Goal: Information Seeking & Learning: Learn about a topic

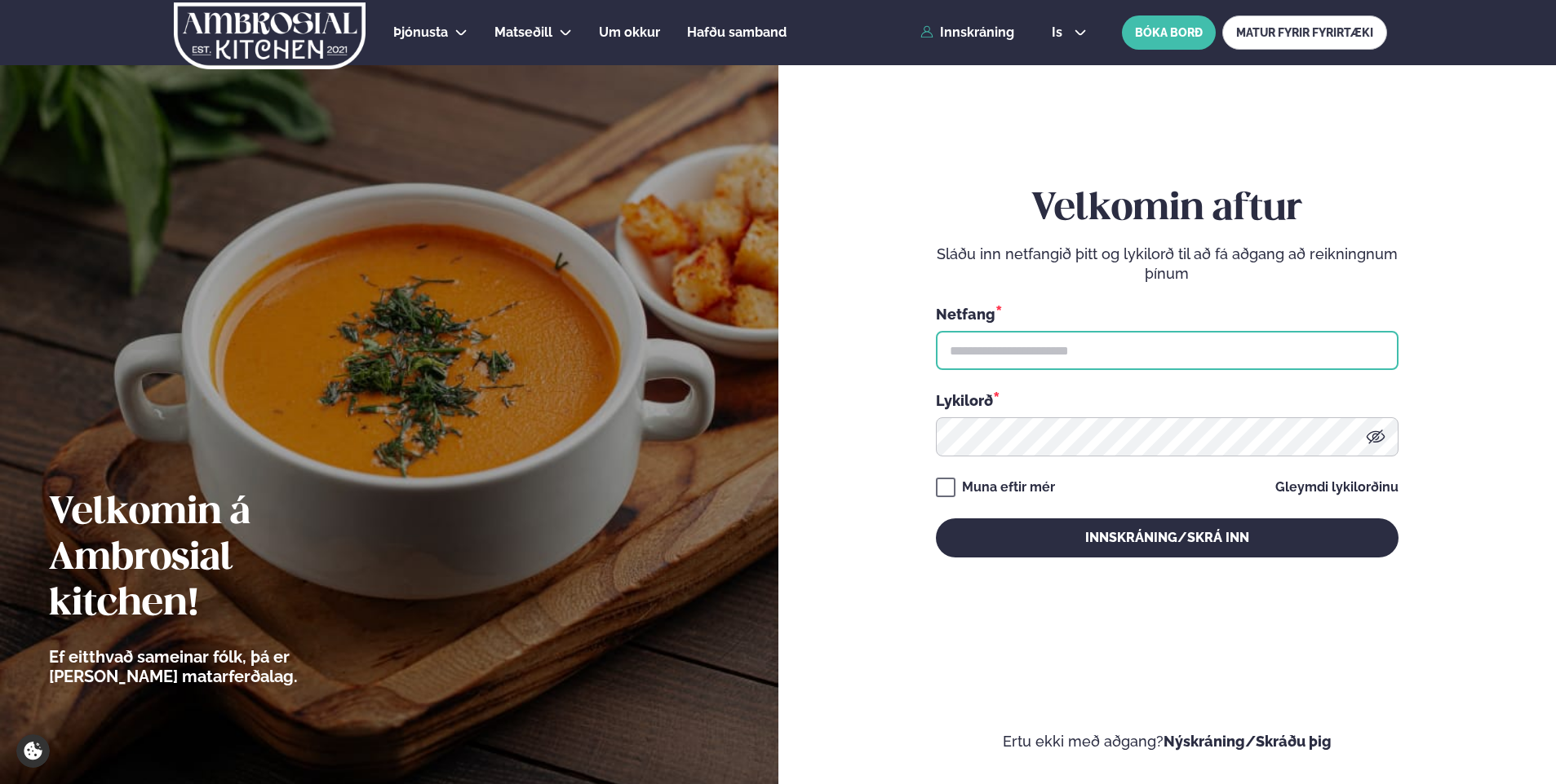
type input "**********"
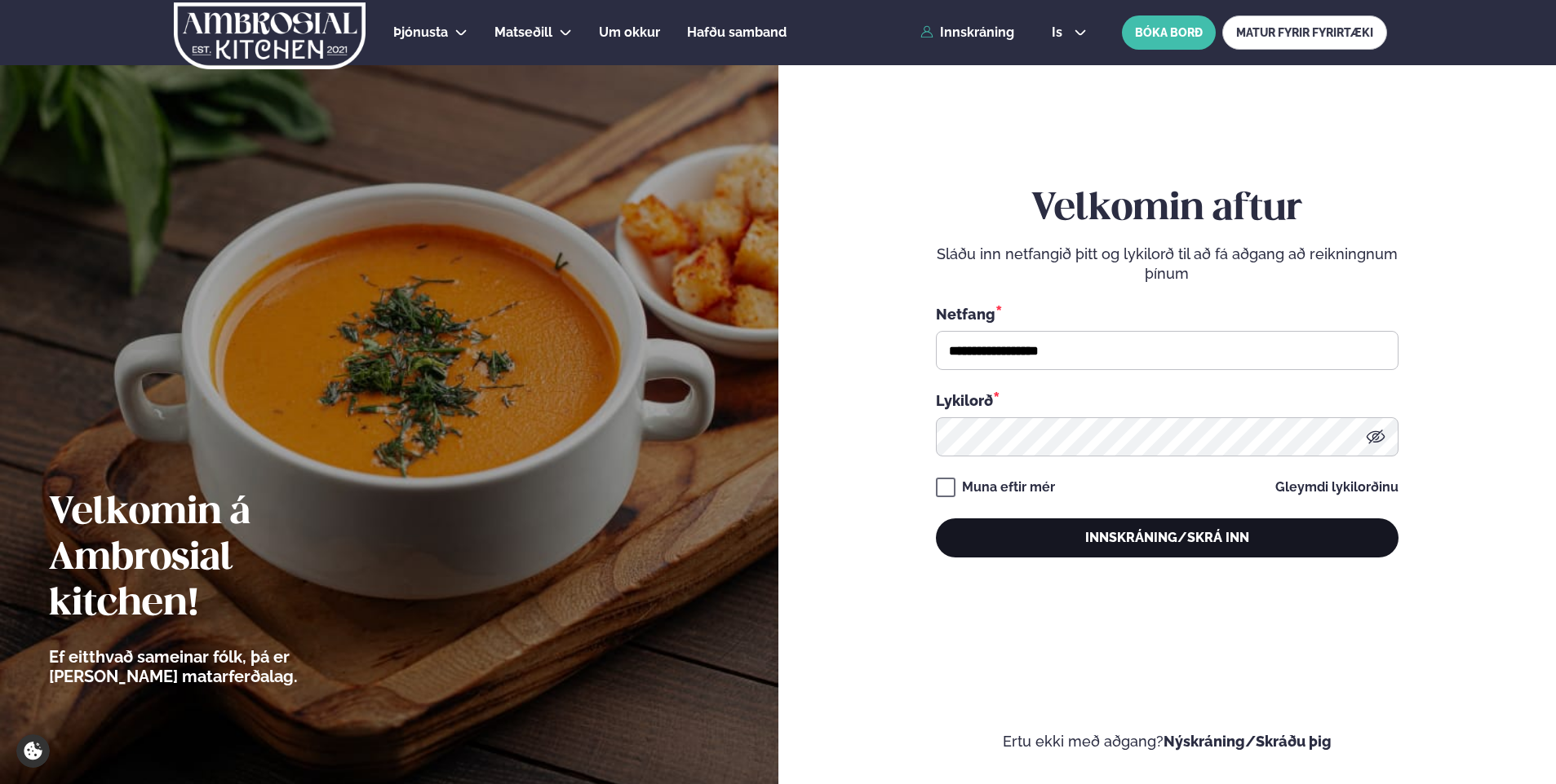
click at [1096, 536] on button "Innskráning/Skrá inn" at bounding box center [1166, 538] width 462 height 39
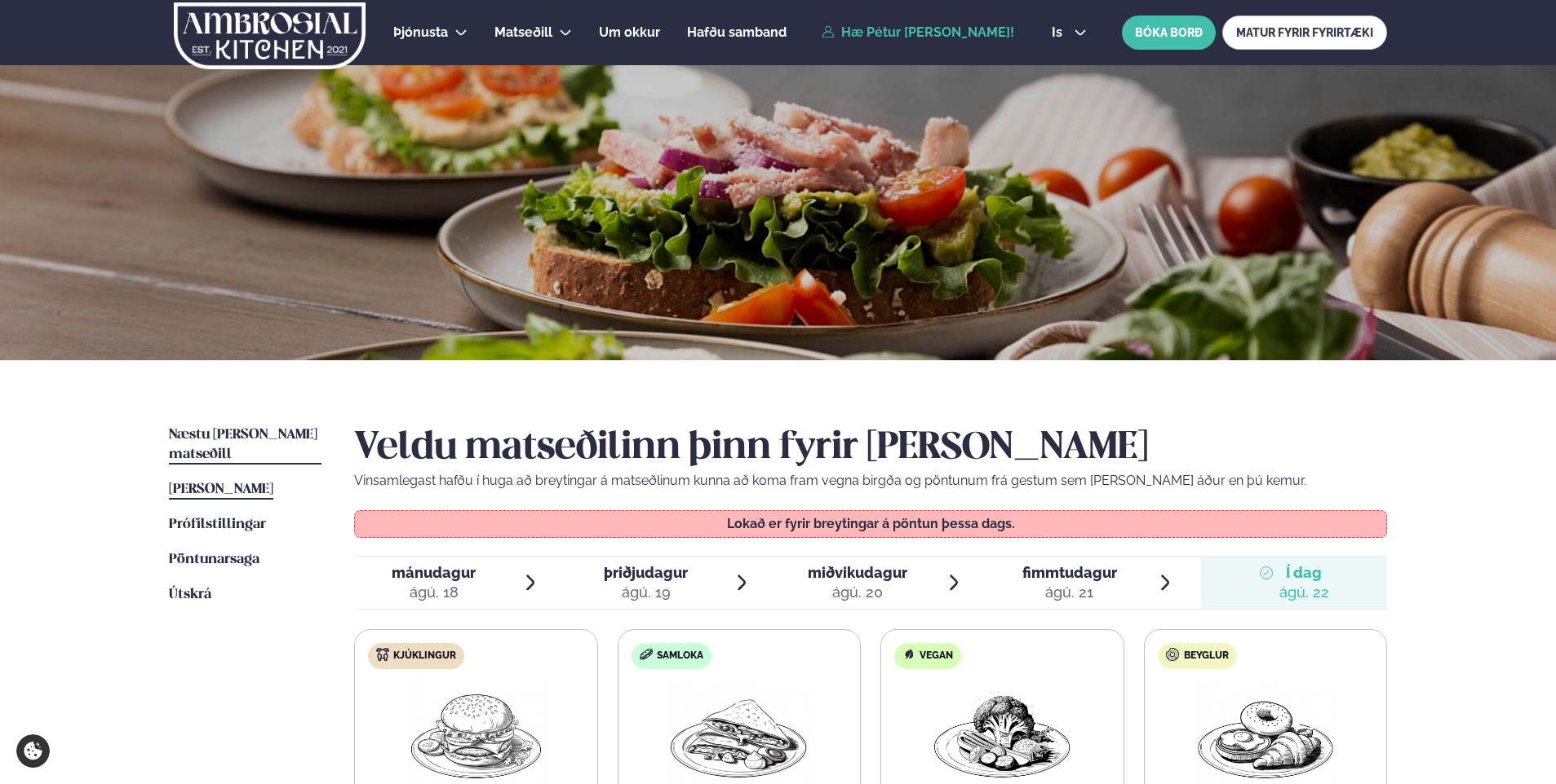
click at [267, 438] on span "Næstu [PERSON_NAME] matseðill" at bounding box center [243, 445] width 148 height 34
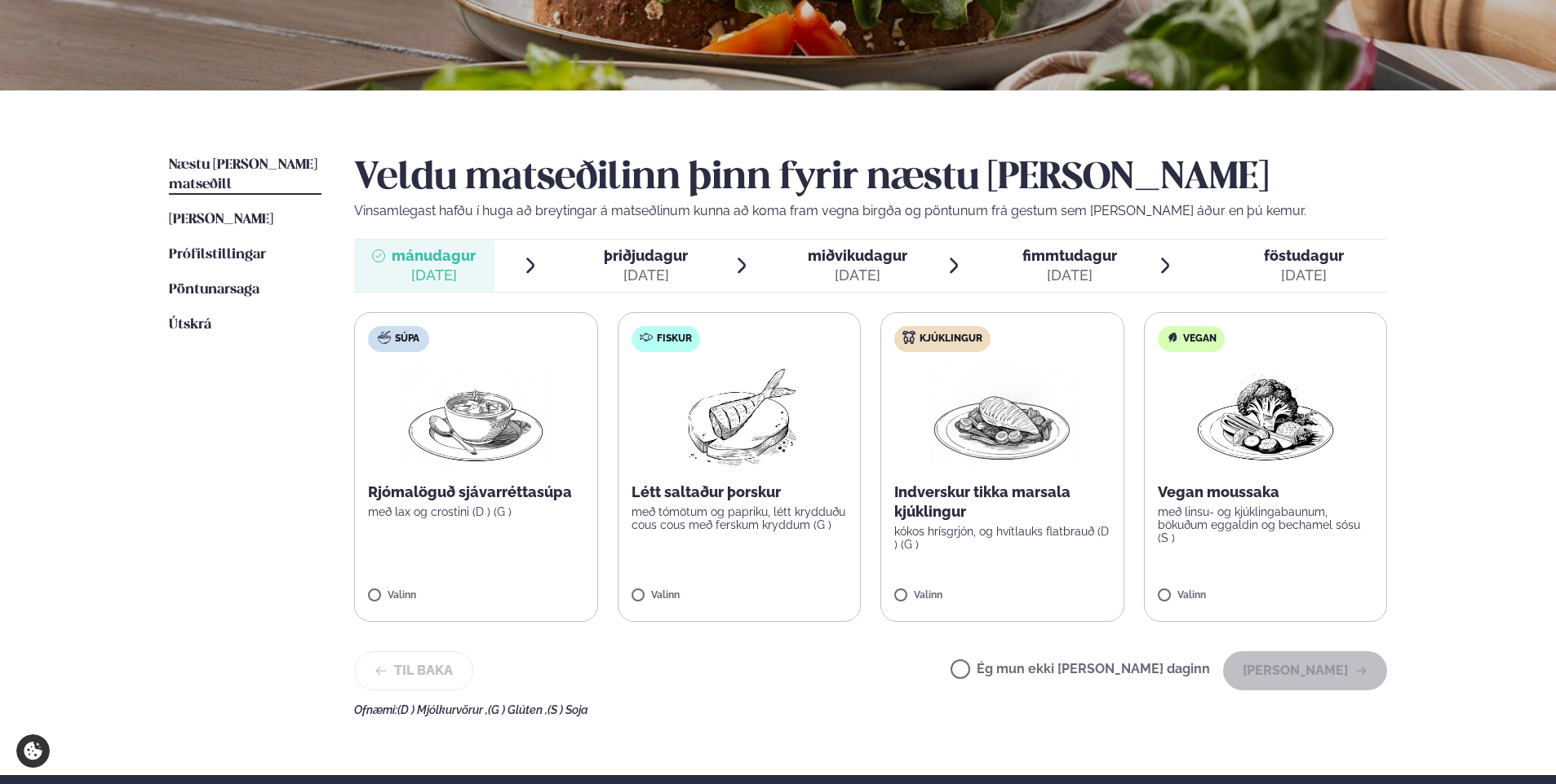
scroll to position [275, 0]
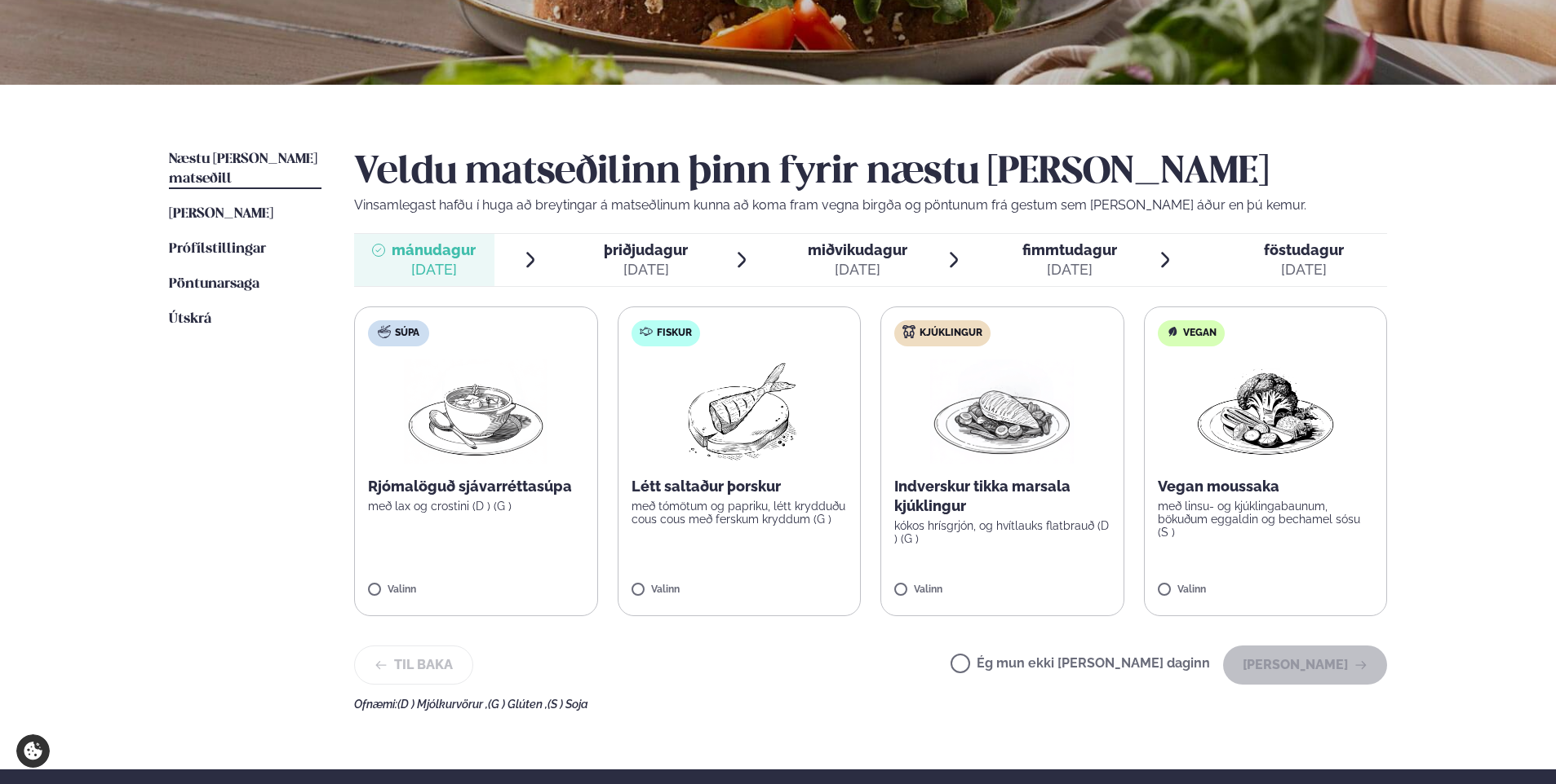
click at [666, 254] on span "þriðjudagur" at bounding box center [645, 250] width 84 height 17
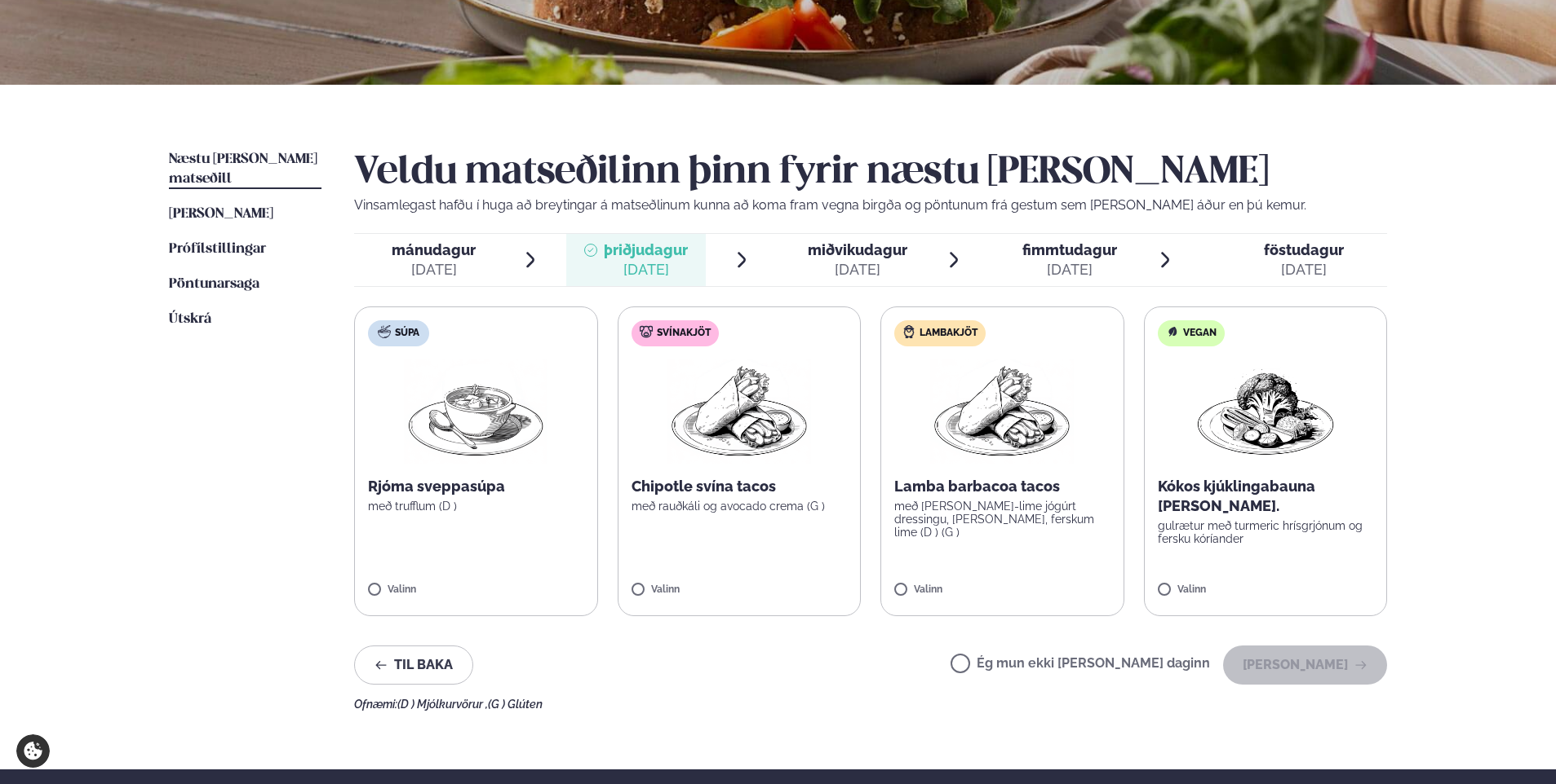
click at [871, 251] on span "miðvikudagur" at bounding box center [857, 250] width 100 height 17
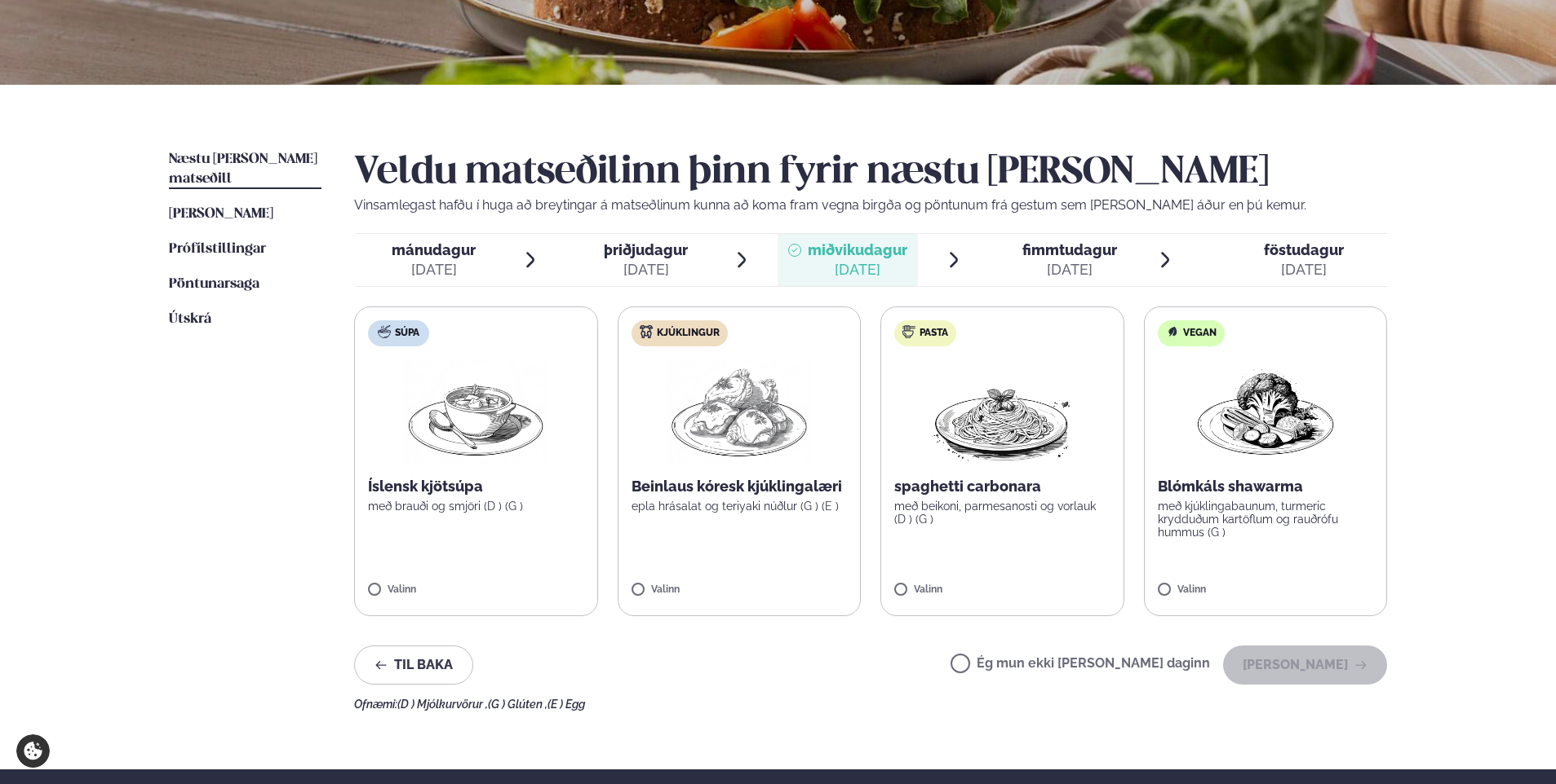
click at [1066, 259] on div "fimmtudagur fim." at bounding box center [1069, 250] width 94 height 19
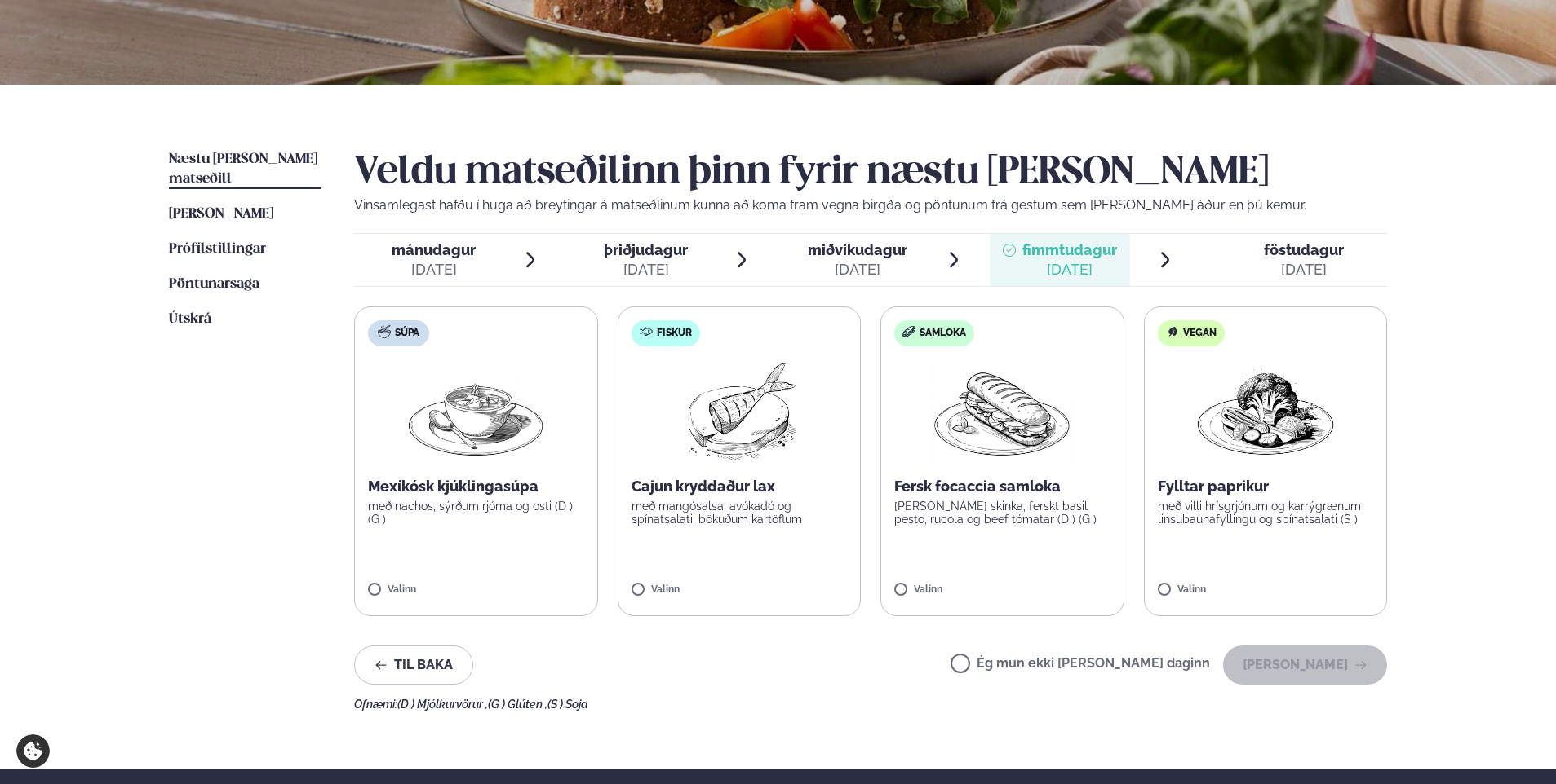
click at [1310, 264] on div "[DATE]" at bounding box center [1302, 269] width 80 height 19
